Goal: Information Seeking & Learning: Check status

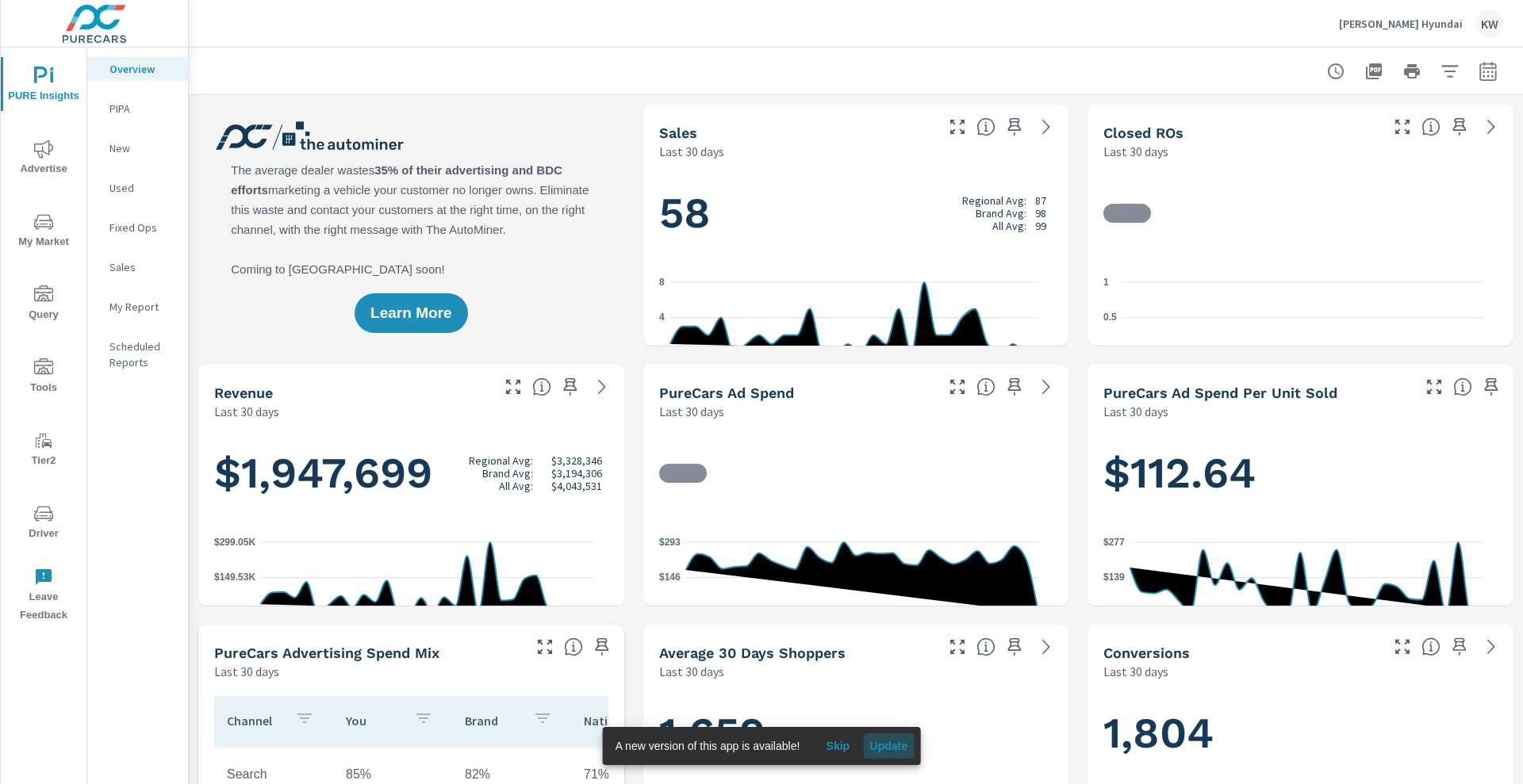
click at [907, 747] on span "Update" at bounding box center [889, 745] width 38 height 14
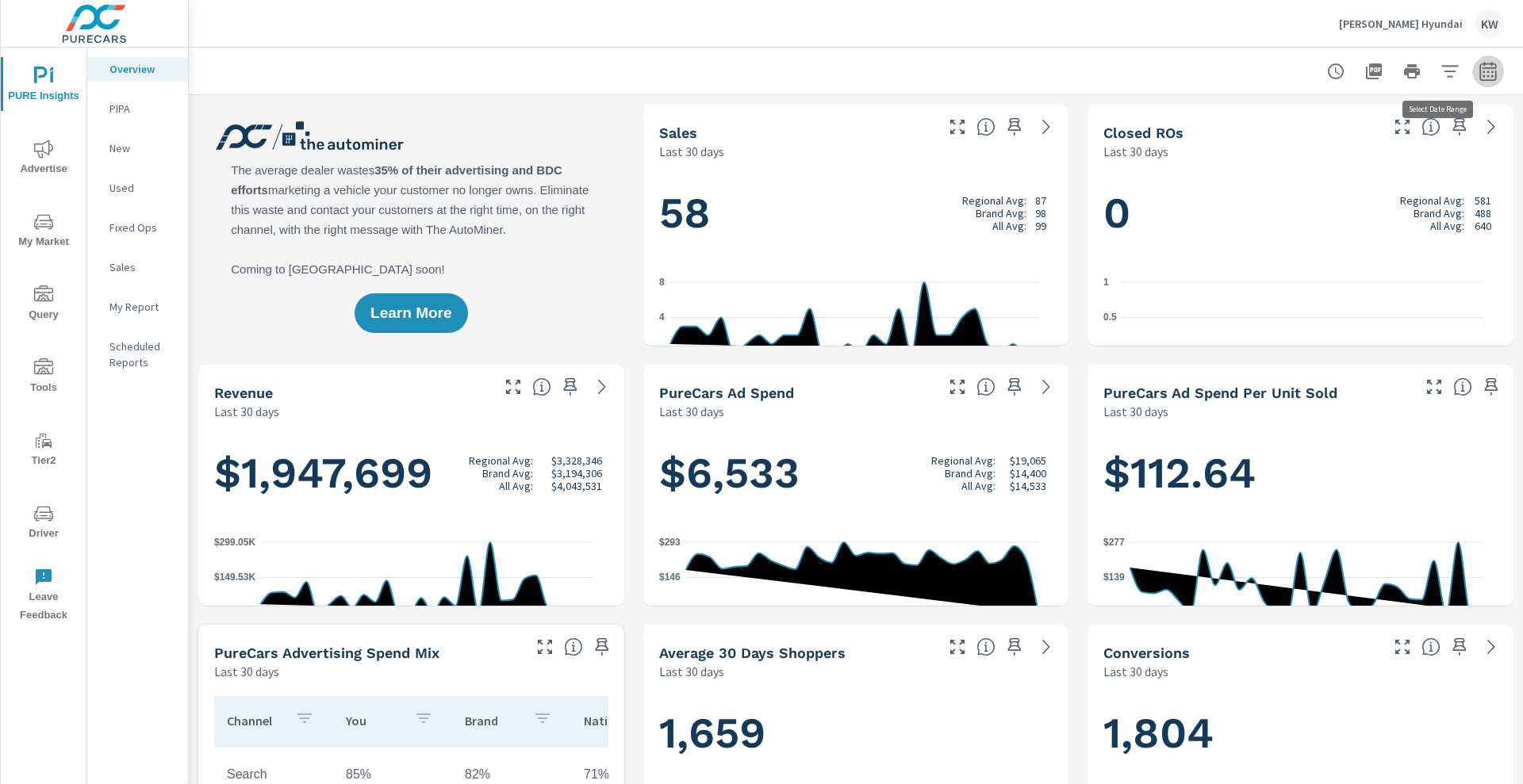
click at [1479, 75] on icon "button" at bounding box center [1488, 70] width 19 height 19
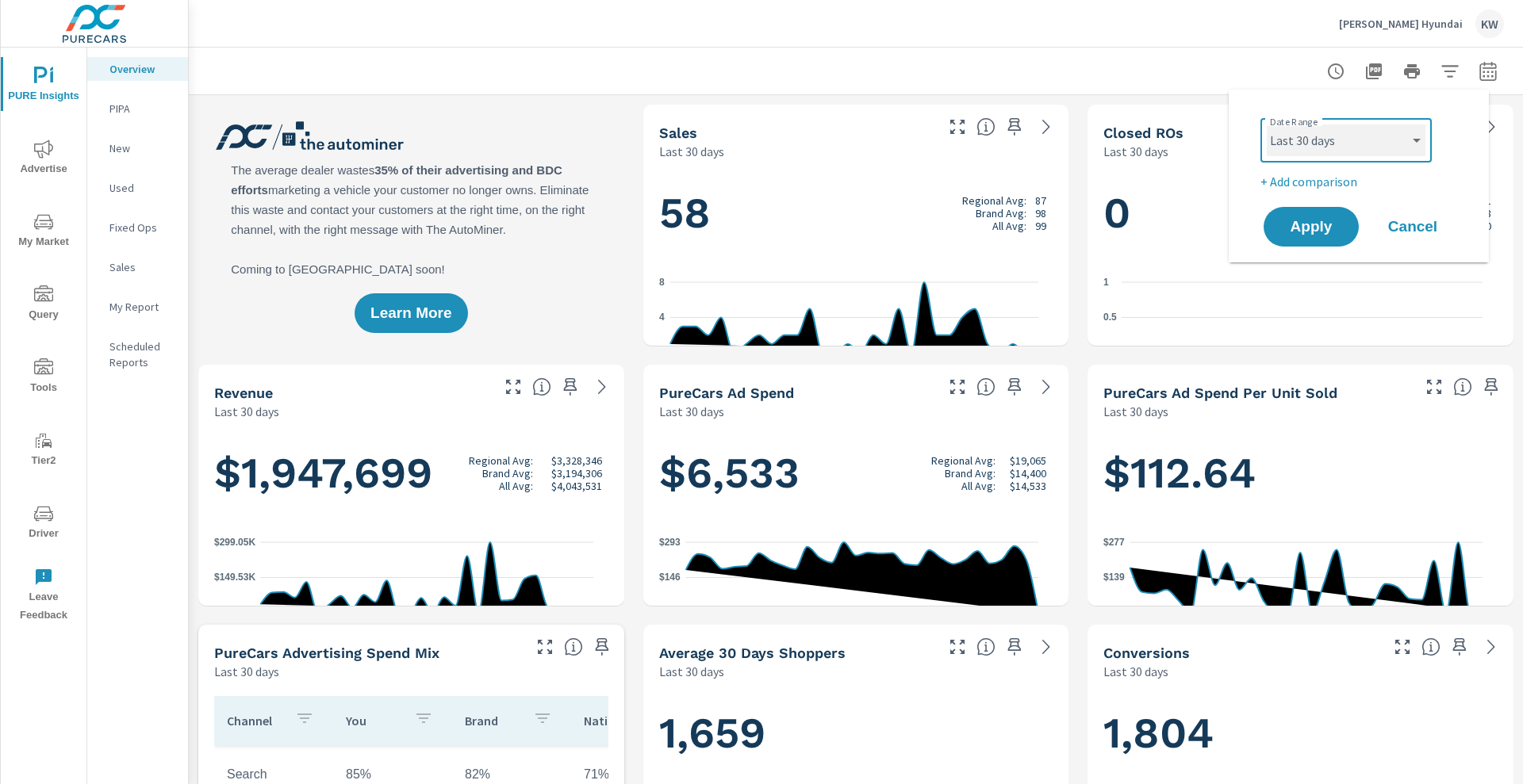
click at [1398, 143] on select "Custom [DATE] Last week Last 7 days Last 14 days Last 30 days Last 45 days Last…" at bounding box center [1346, 140] width 159 height 32
select select "Last month"
click at [1266, 125] on select "Custom [DATE] Last week Last 7 days Last 14 days Last 30 days Last 45 days Last…" at bounding box center [1346, 140] width 159 height 32
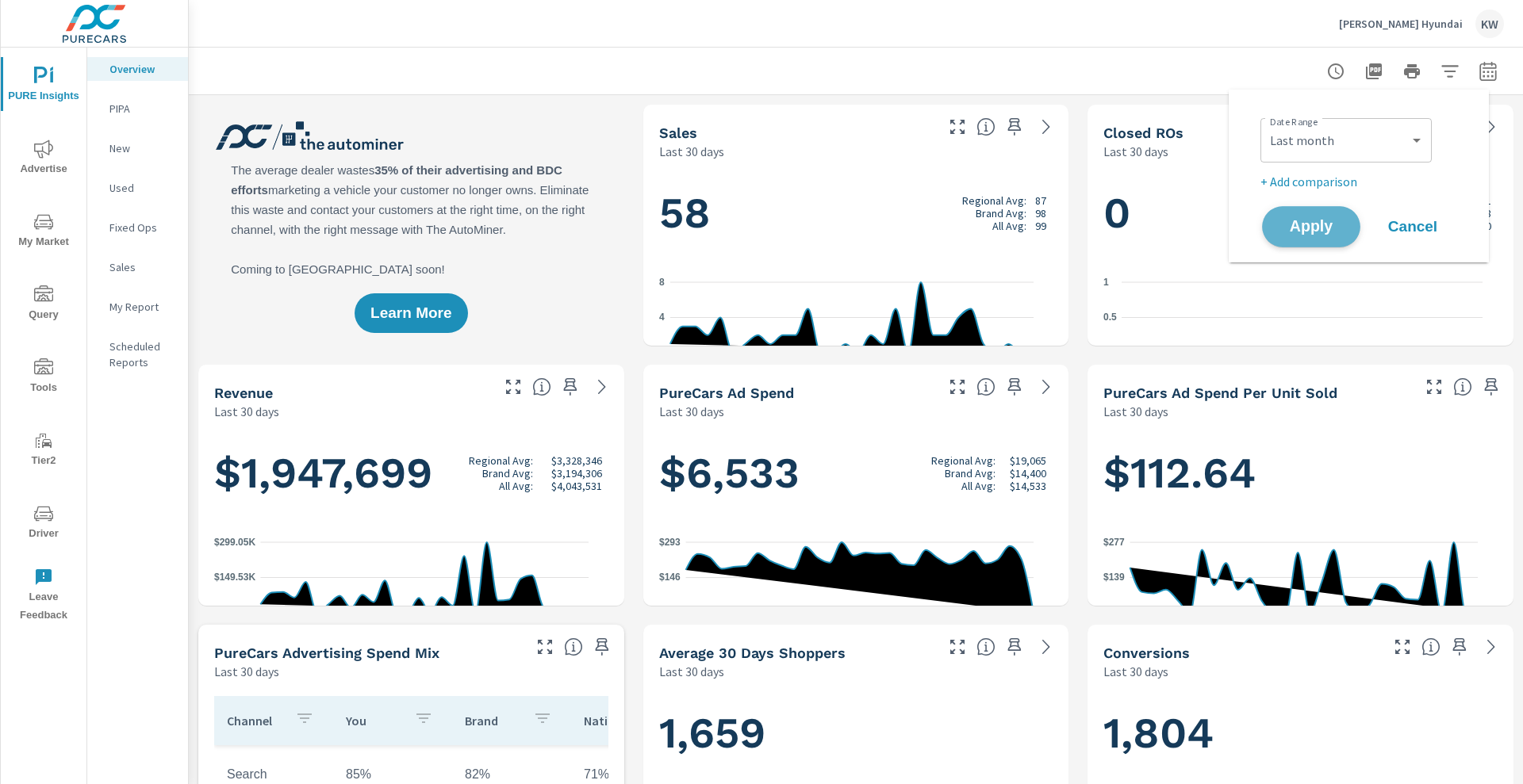
click at [1307, 234] on span "Apply" at bounding box center [1311, 227] width 65 height 15
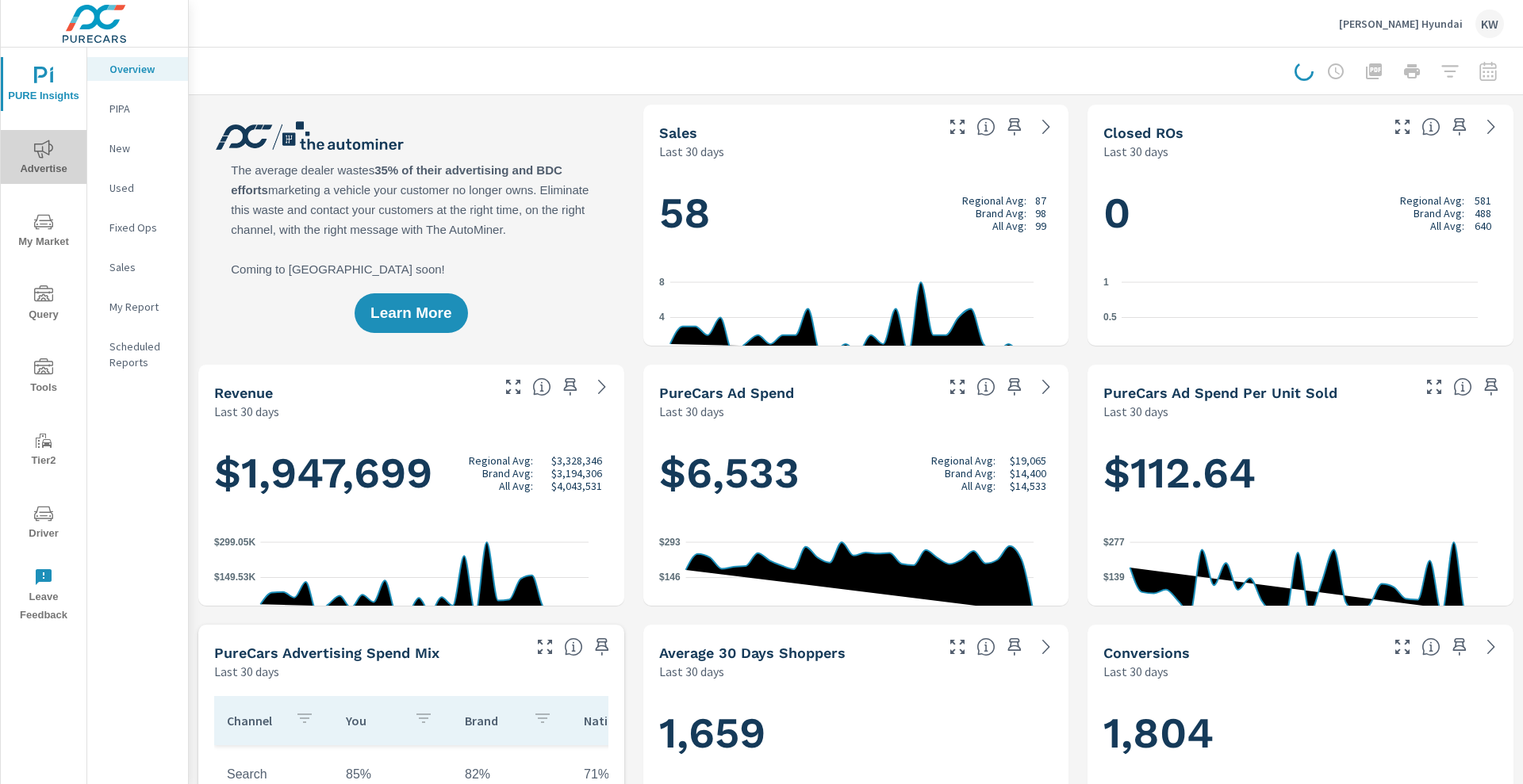
click at [52, 167] on span "Advertise" at bounding box center [43, 158] width 76 height 39
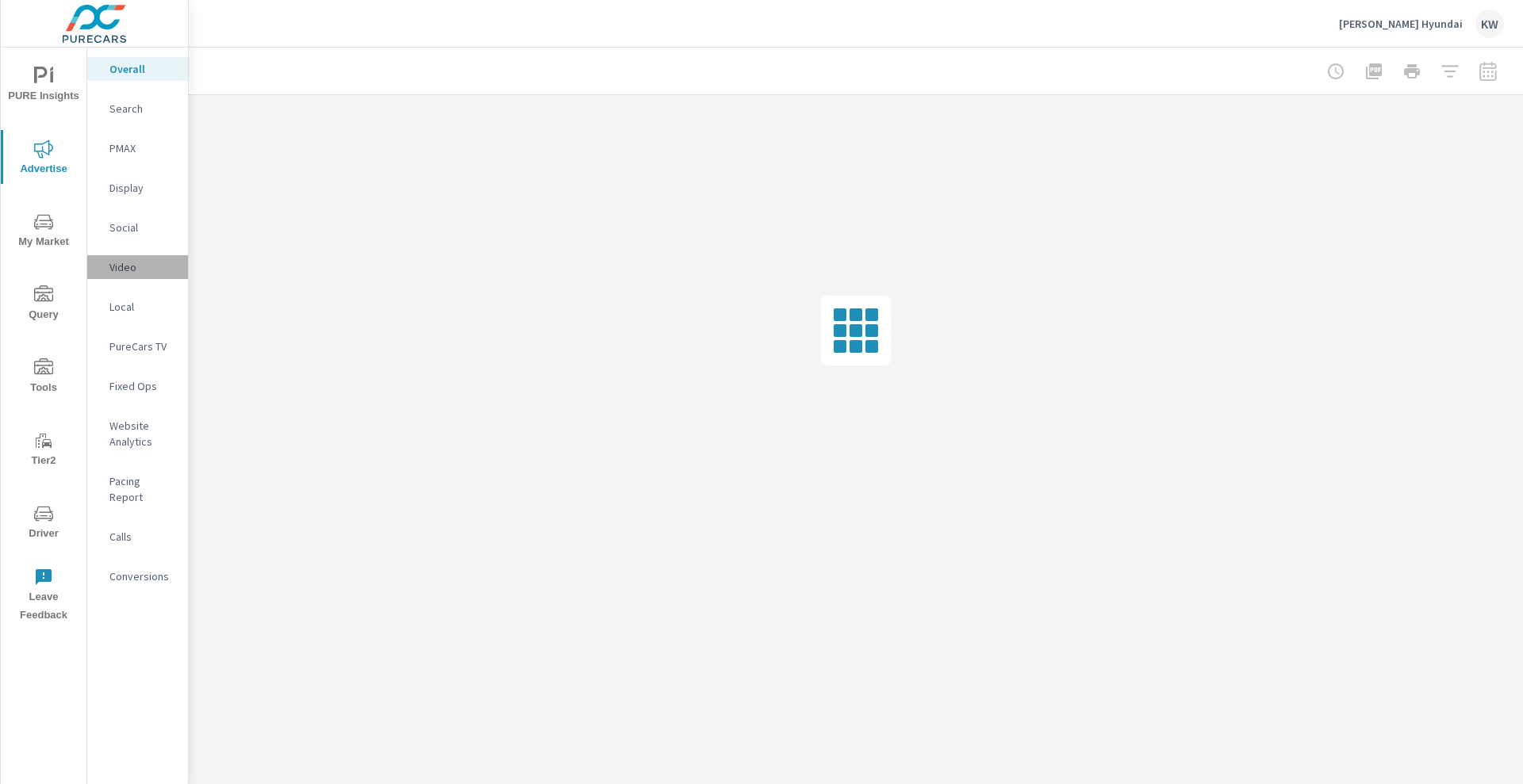
click at [143, 275] on p "Video" at bounding box center [143, 266] width 66 height 16
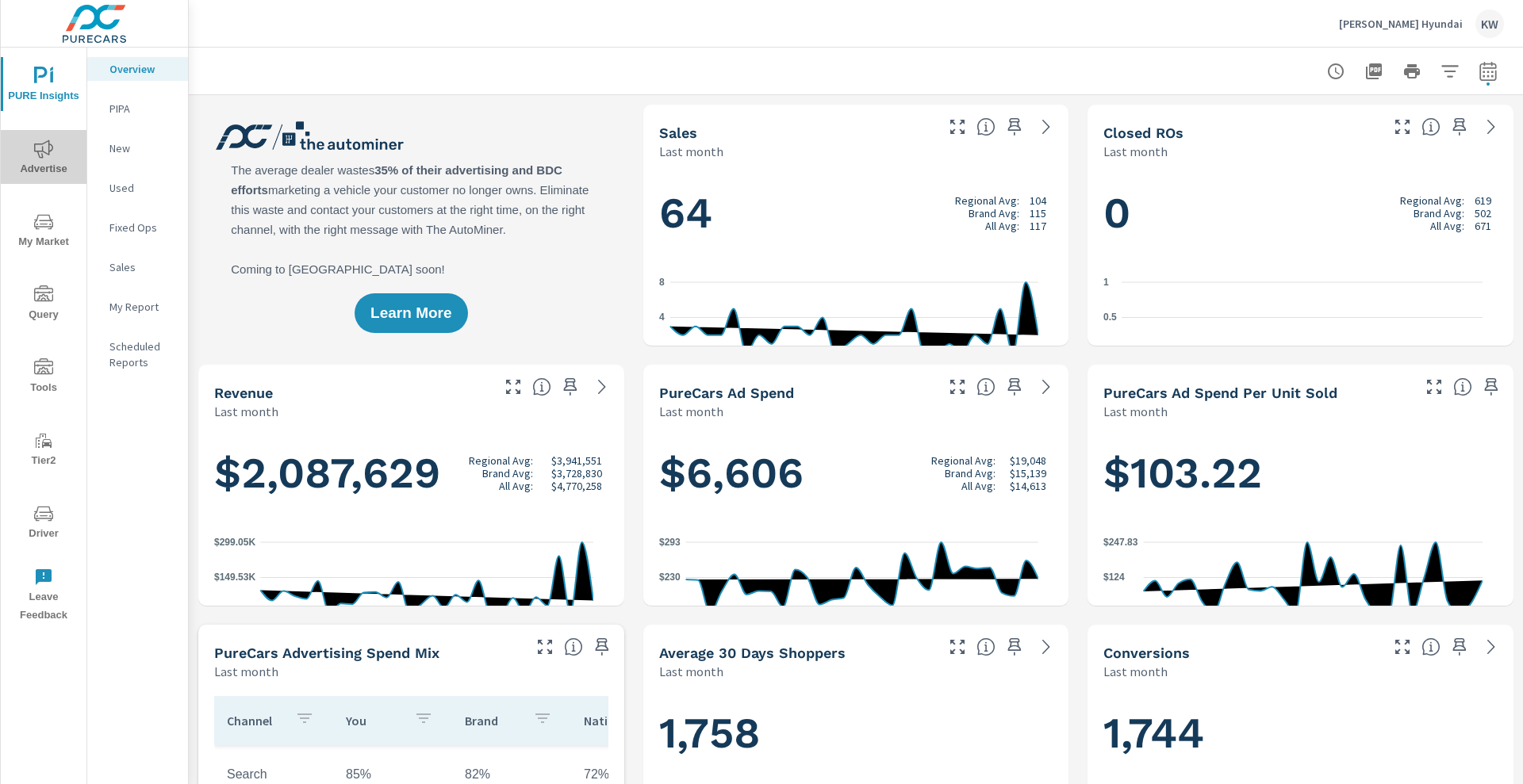
click at [25, 147] on span "Advertise" at bounding box center [43, 158] width 76 height 39
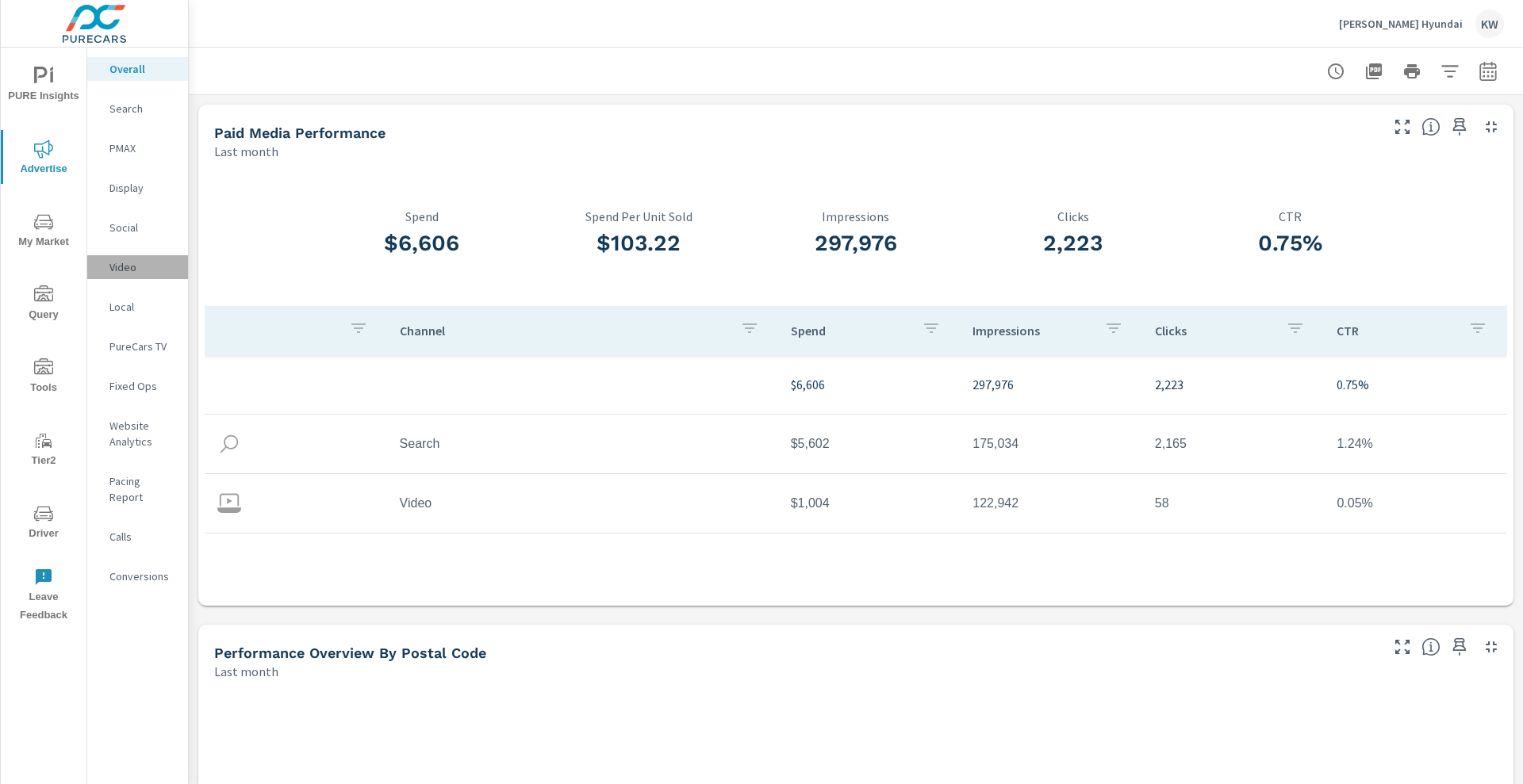
click at [153, 275] on p "Video" at bounding box center [143, 266] width 66 height 16
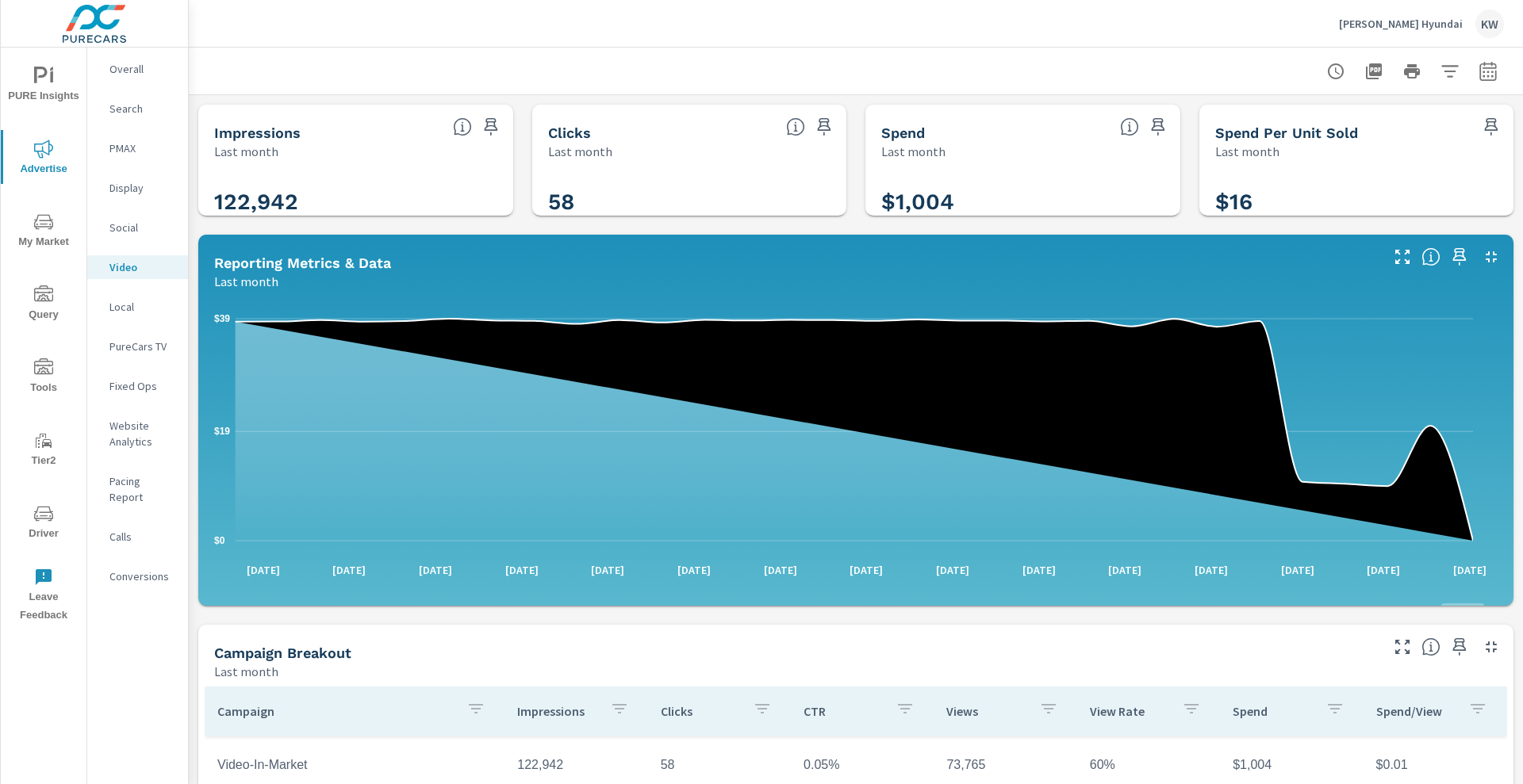
click at [134, 355] on p "PureCars TV" at bounding box center [143, 346] width 66 height 16
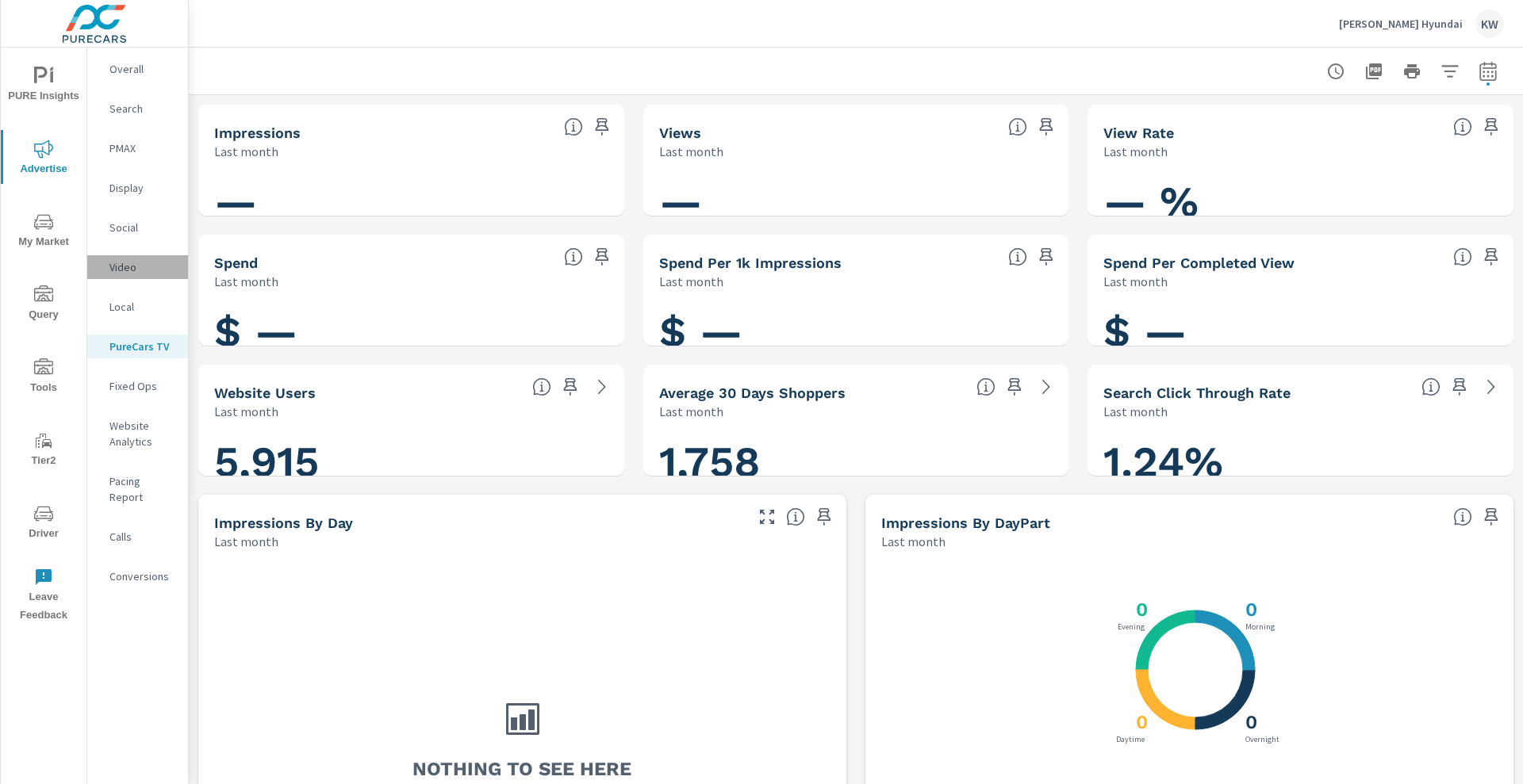
click at [130, 275] on p "Video" at bounding box center [143, 266] width 66 height 16
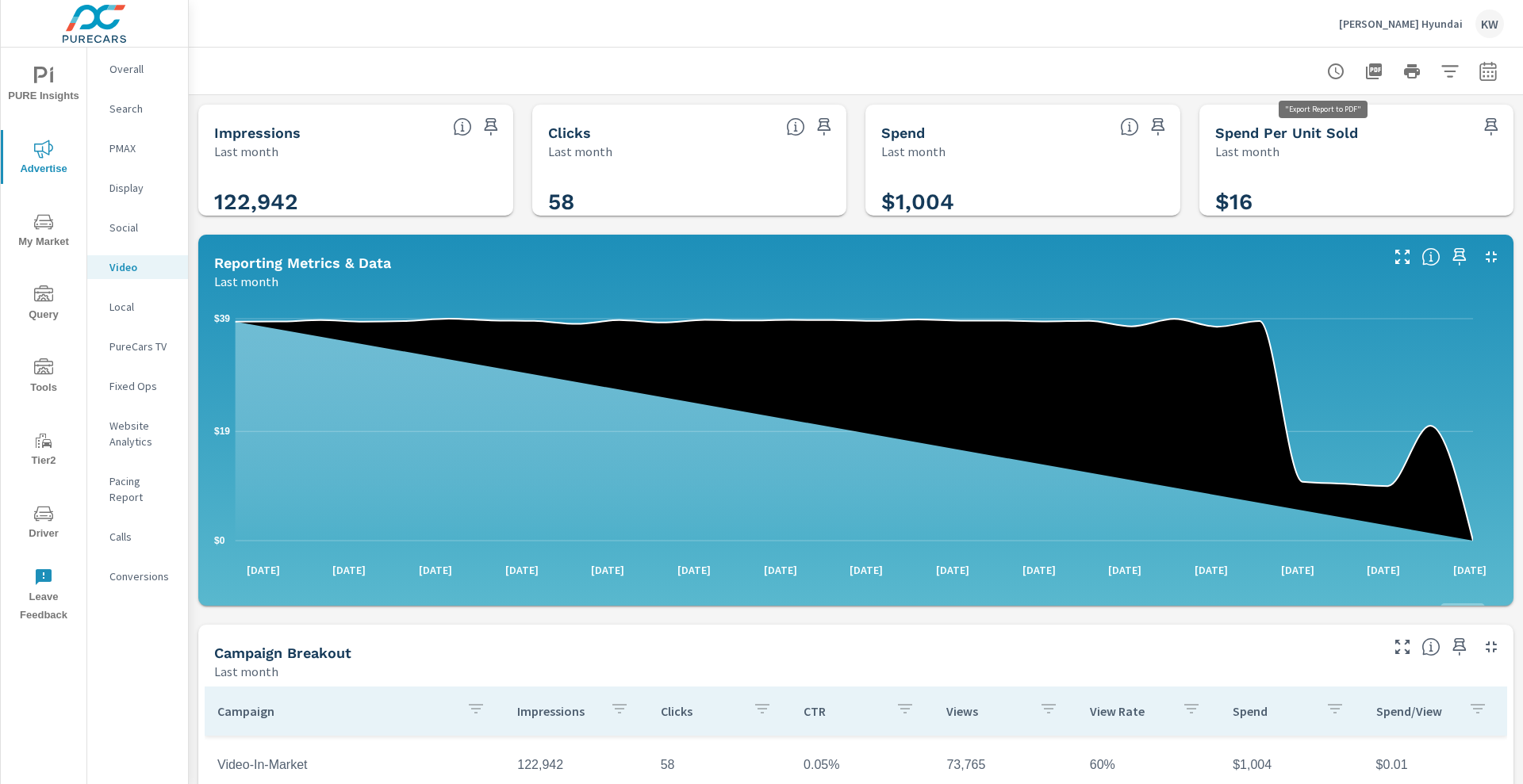
click at [1364, 70] on icon "button" at bounding box center [1373, 70] width 19 height 19
